Goal: Task Accomplishment & Management: Complete application form

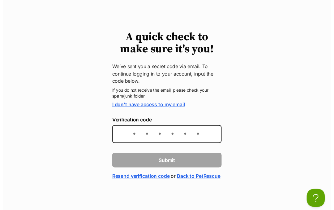
scroll to position [32, 0]
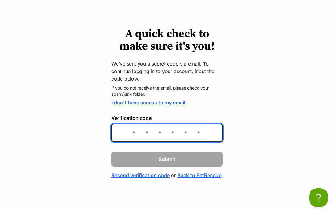
click at [127, 123] on input "Verification code" at bounding box center [166, 132] width 111 height 18
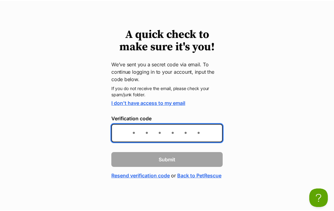
scroll to position [30, 0]
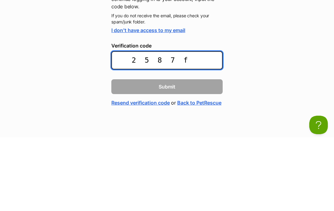
type input "2587fe"
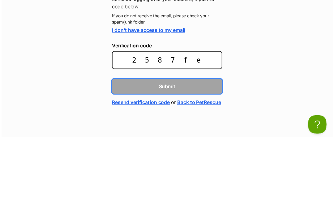
scroll to position [32, 0]
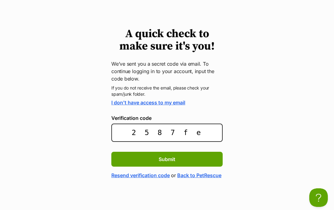
click at [173, 155] on span "Submit" at bounding box center [167, 158] width 17 height 7
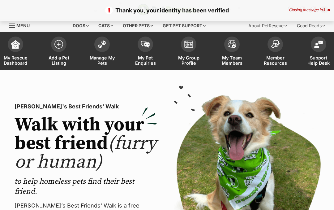
click at [55, 48] on span at bounding box center [58, 43] width 15 height 15
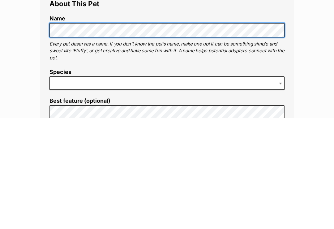
scroll to position [134, 0]
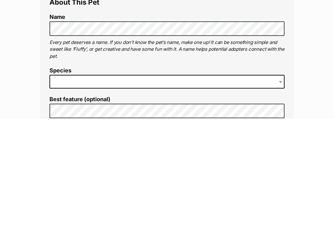
click at [72, 185] on span at bounding box center [166, 192] width 235 height 14
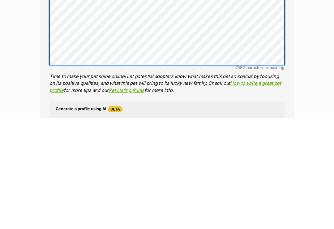
scroll to position [361, 0]
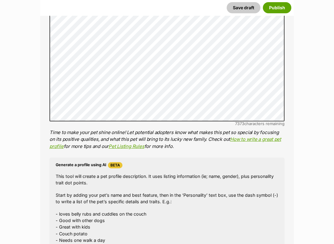
click at [170, 209] on p "- loves belly rubs and cuddles on the couch - Good with other dogs - Great with…" at bounding box center [167, 227] width 223 height 33
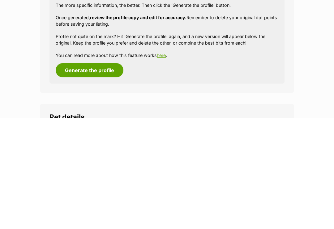
scroll to position [550, 0]
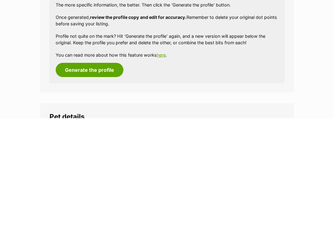
click at [87, 173] on button "Generate the profile" at bounding box center [90, 180] width 68 height 14
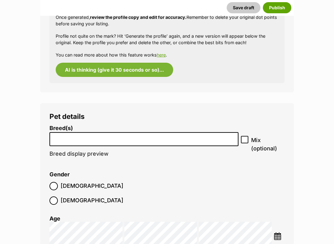
click at [74, 134] on input "search" at bounding box center [144, 137] width 185 height 6
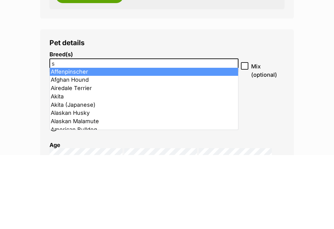
scroll to position [624, 0]
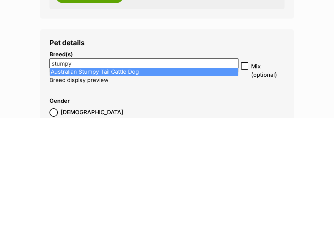
type input "stumpy"
select select "17"
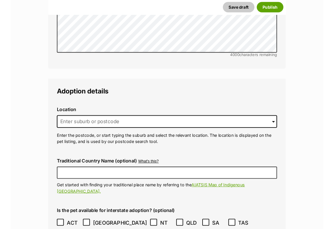
scroll to position [1496, 0]
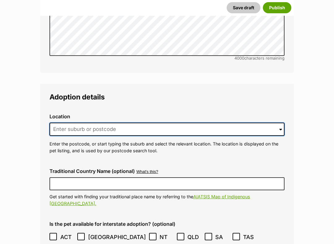
click at [84, 123] on input at bounding box center [166, 130] width 235 height 14
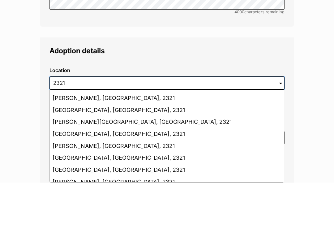
scroll to position [18, 0]
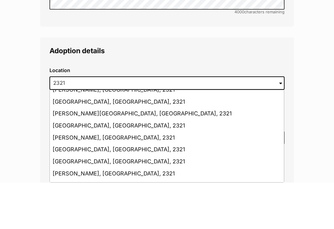
click at [114, 166] on li "Hinton, New South Wales, 2321" at bounding box center [167, 172] width 234 height 12
type input "Hinton, New South Wales, 2321"
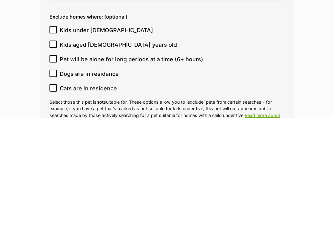
scroll to position [1678, 0]
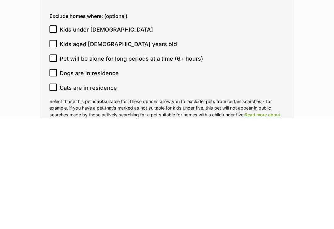
click at [56, 165] on input "Pet will be alone for long periods at a time (6+ hours)" at bounding box center [52, 168] width 7 height 7
checkbox input "true"
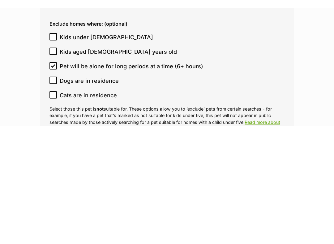
scroll to position [1788, 0]
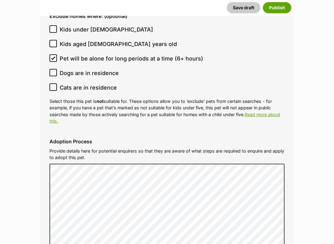
click at [51, 83] on input "Cats are in residence" at bounding box center [52, 86] width 7 height 7
checkbox input "true"
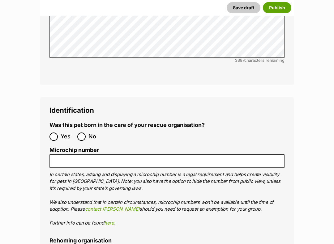
scroll to position [2058, 0]
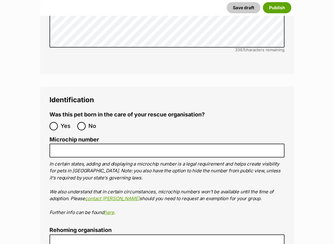
click at [83, 122] on input "No" at bounding box center [81, 126] width 8 height 8
radio input "true"
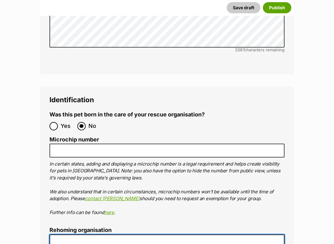
click at [83, 209] on input "Rehoming organisation" at bounding box center [166, 242] width 235 height 14
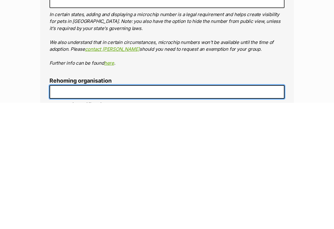
scroll to position [2098, 0]
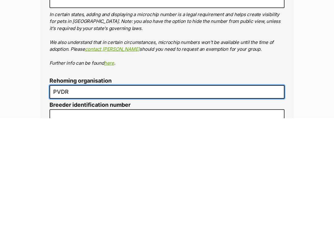
click at [78, 196] on input "PVDR" at bounding box center [166, 203] width 235 height 14
type input "1"
type input "Pvdr"
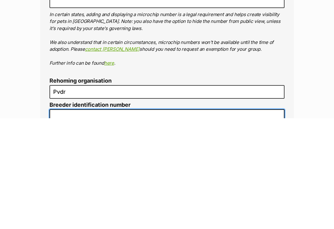
click at [63, 209] on input "Breeder identification number" at bounding box center [166, 227] width 235 height 14
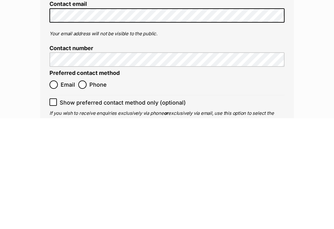
scroll to position [2372, 0]
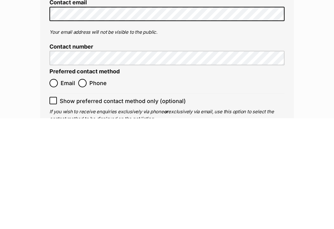
type input "16001"
click at [56, 189] on input "Email" at bounding box center [53, 193] width 8 height 8
radio input "true"
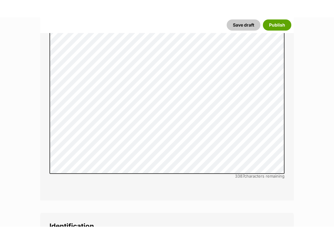
scroll to position [1960, 0]
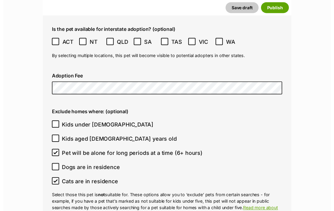
scroll to position [1689, 0]
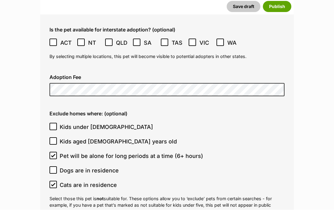
type input "900030001116789"
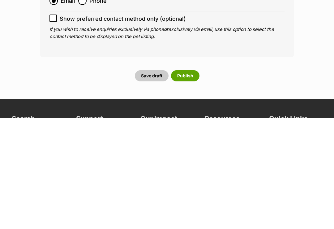
scroll to position [2357, 0]
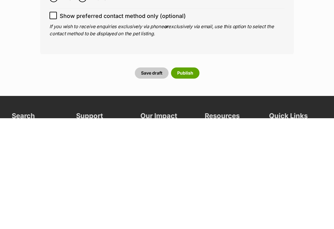
click at [154, 178] on button "Save draft" at bounding box center [152, 183] width 34 height 11
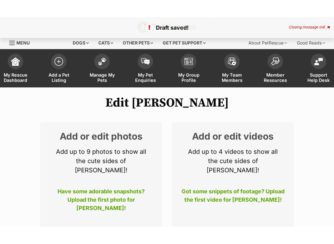
scroll to position [33, 0]
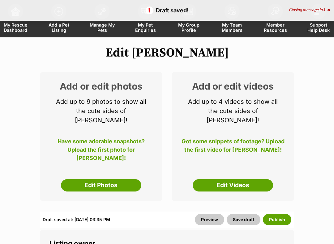
click at [103, 179] on link "Edit Photos" at bounding box center [101, 185] width 80 height 12
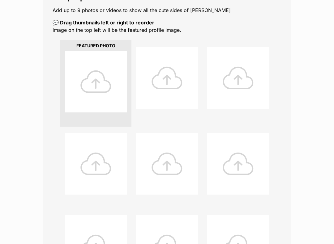
scroll to position [124, 0]
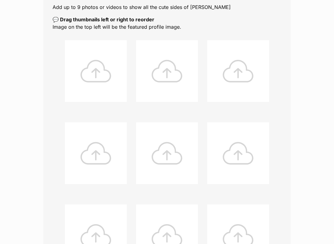
click at [99, 77] on div at bounding box center [96, 71] width 62 height 62
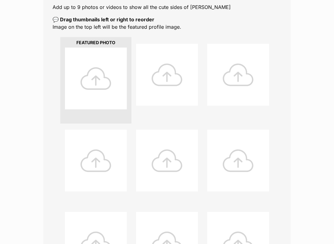
click at [99, 79] on div at bounding box center [96, 79] width 62 height 62
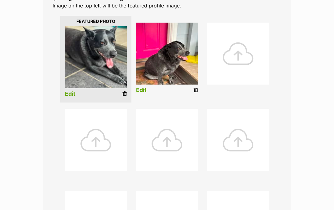
scroll to position [145, 0]
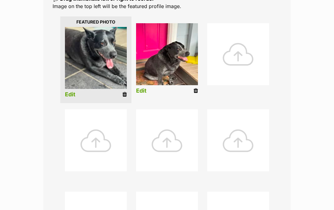
click at [28, 74] on div "Editing Bowie's photos Add pet photos Add up to 9 photos or videos to show all …" at bounding box center [167, 135] width 334 height 395
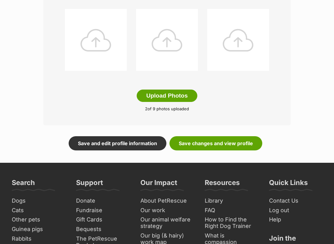
scroll to position [327, 0]
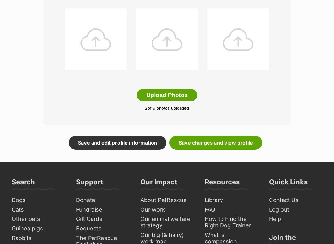
click at [168, 92] on button "Upload Photos" at bounding box center [167, 95] width 61 height 12
click at [223, 142] on link "Save changes and view profile" at bounding box center [215, 143] width 93 height 14
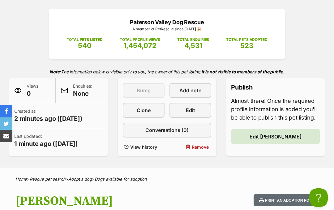
scroll to position [73, 0]
click at [190, 110] on span "Edit" at bounding box center [190, 110] width 9 height 7
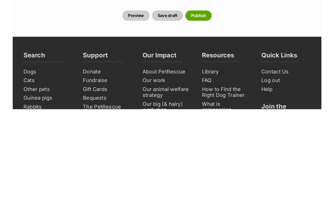
scroll to position [2599, 0]
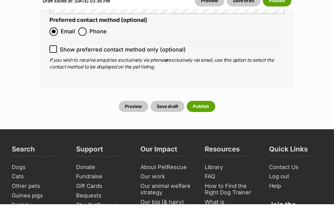
click at [200, 108] on button "Publish" at bounding box center [201, 113] width 28 height 11
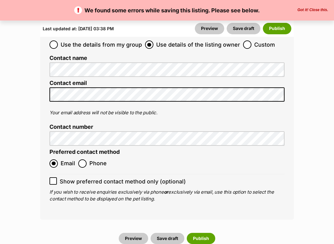
scroll to position [2531, 0]
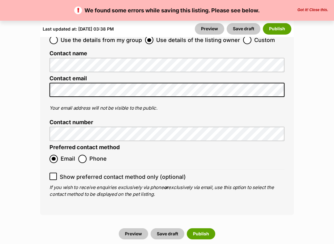
click at [202, 209] on button "Publish" at bounding box center [201, 233] width 28 height 11
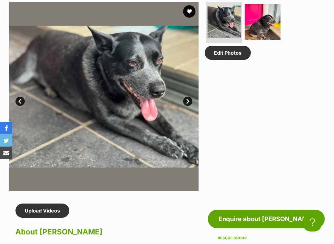
scroll to position [347, 0]
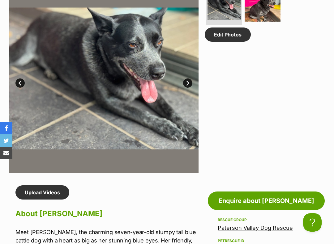
click at [181, 81] on img at bounding box center [103, 78] width 189 height 189
click at [184, 85] on link "Next" at bounding box center [187, 83] width 9 height 9
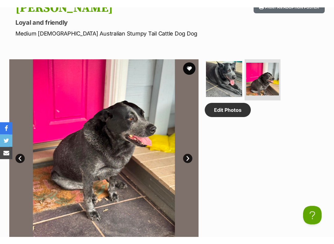
scroll to position [272, 0]
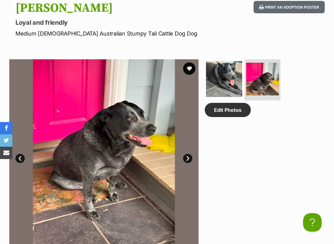
click at [228, 108] on link "Edit Photos" at bounding box center [228, 110] width 46 height 14
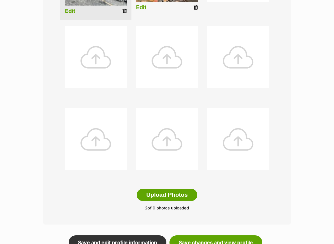
scroll to position [228, 0]
click at [208, 148] on div at bounding box center [238, 139] width 62 height 62
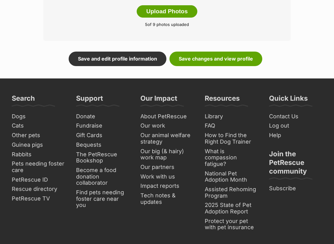
scroll to position [412, 0]
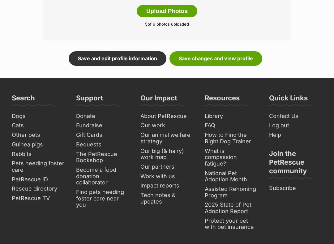
click at [211, 57] on link "Save changes and view profile" at bounding box center [215, 59] width 93 height 14
